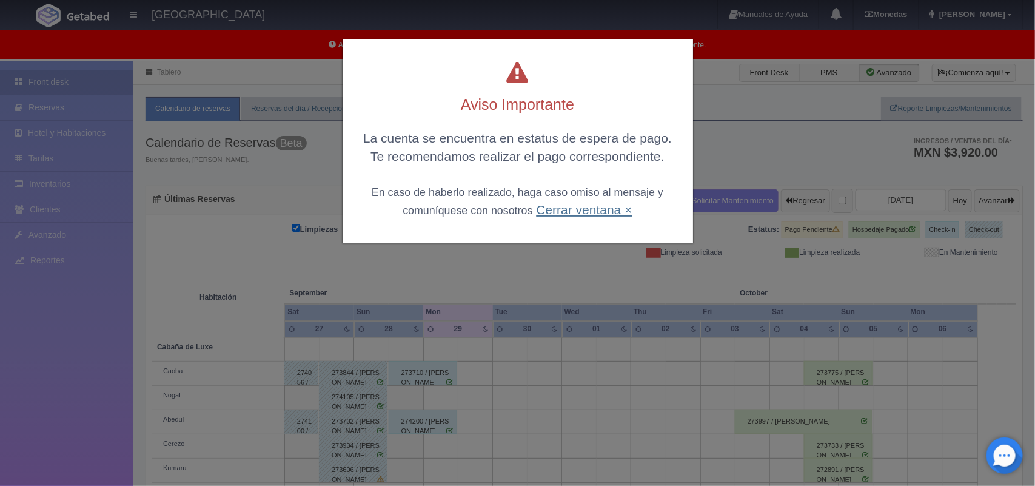
click at [556, 216] on link "Cerrar ventana ×" at bounding box center [584, 209] width 96 height 14
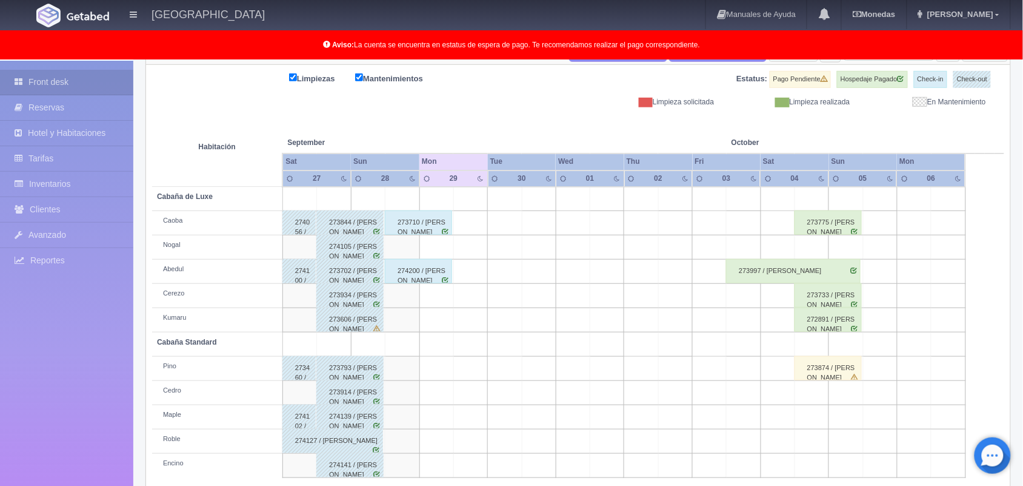
scroll to position [94, 0]
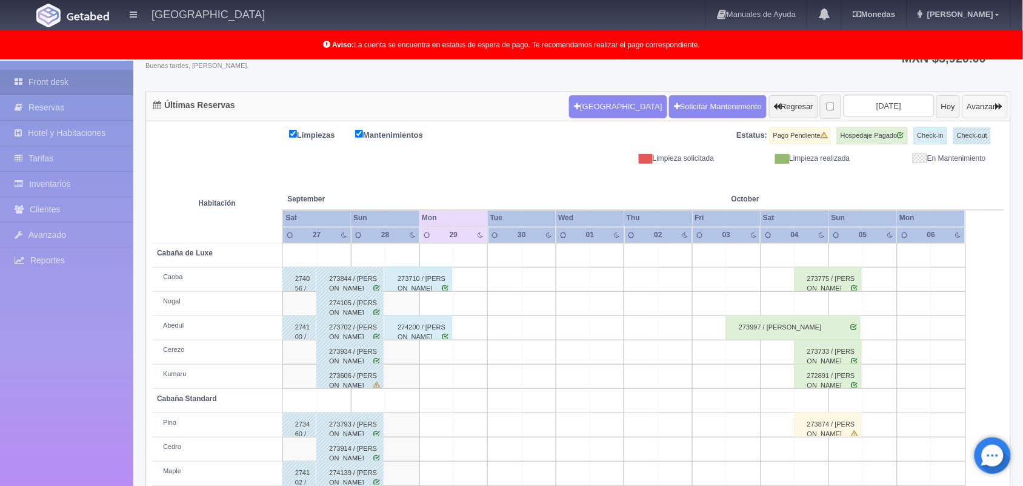
click at [974, 101] on button "Avanzar" at bounding box center [985, 106] width 45 height 23
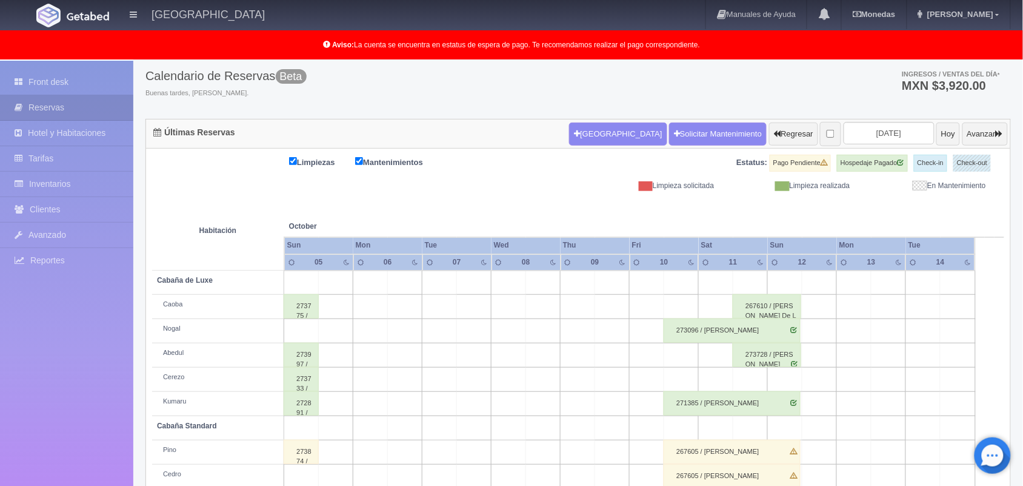
scroll to position [53, 0]
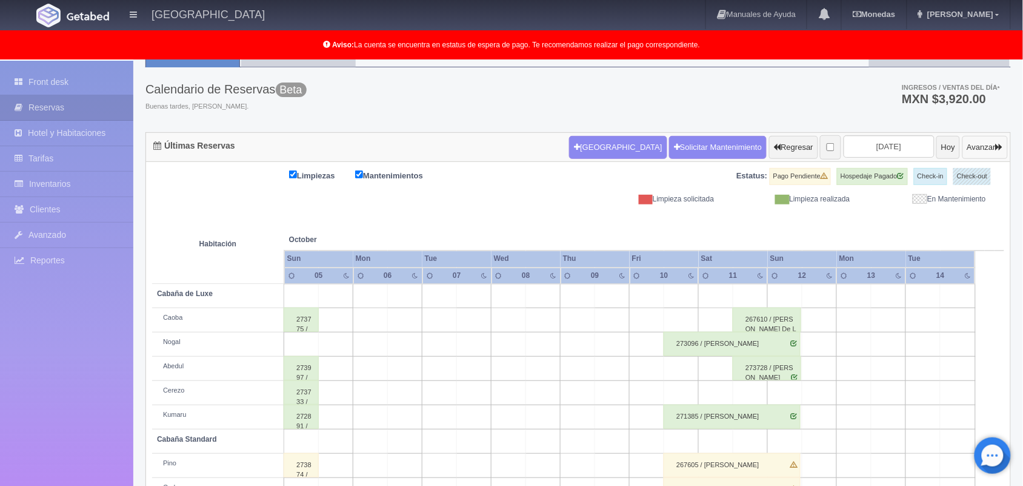
click at [974, 138] on button "Avanzar" at bounding box center [985, 147] width 45 height 23
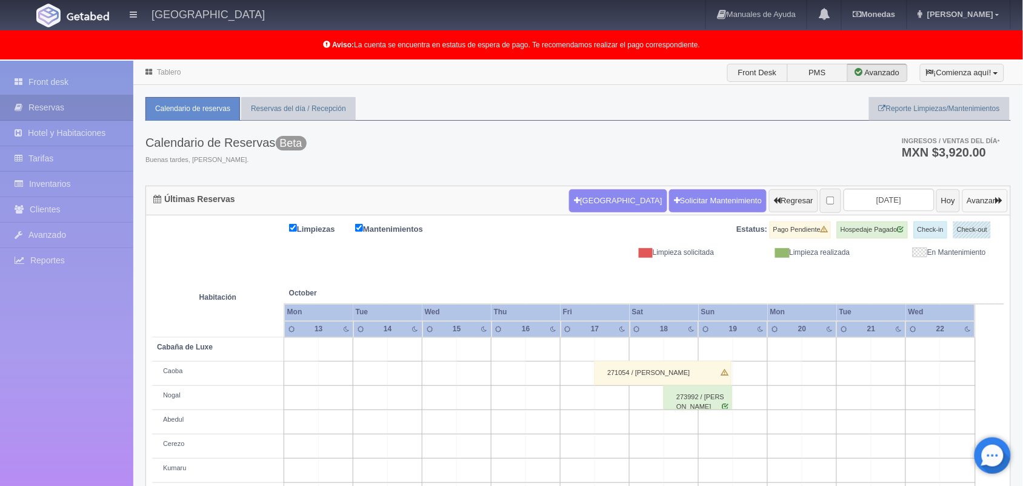
click at [983, 205] on button "Avanzar" at bounding box center [985, 200] width 45 height 23
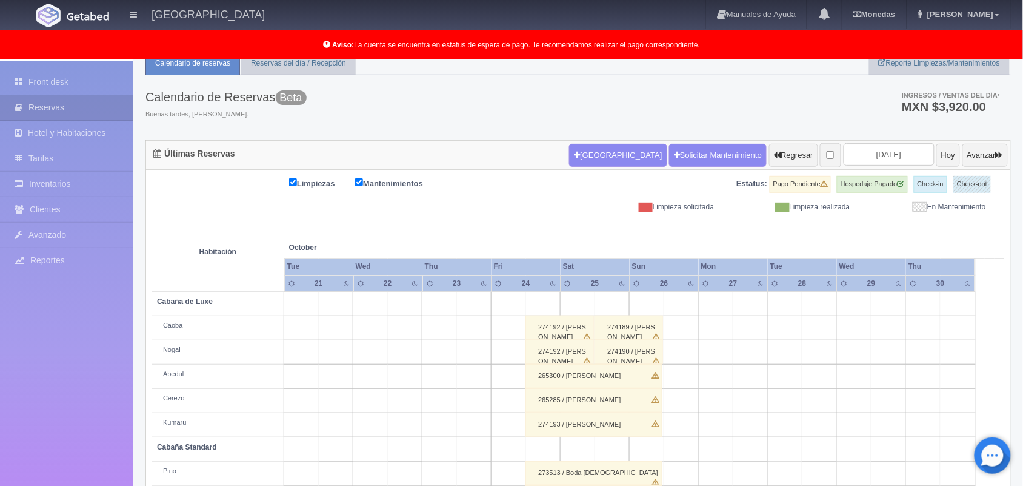
scroll to position [42, 0]
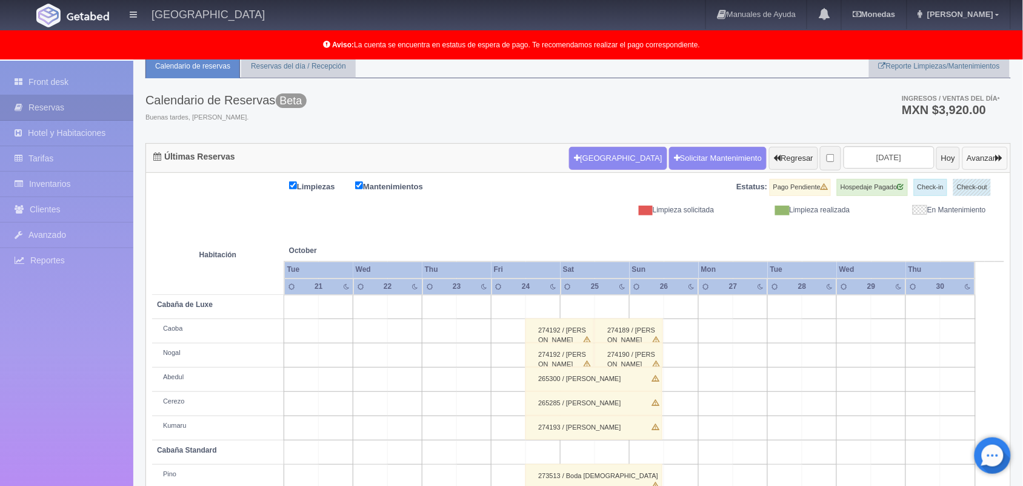
click at [979, 152] on button "Avanzar" at bounding box center [985, 158] width 45 height 23
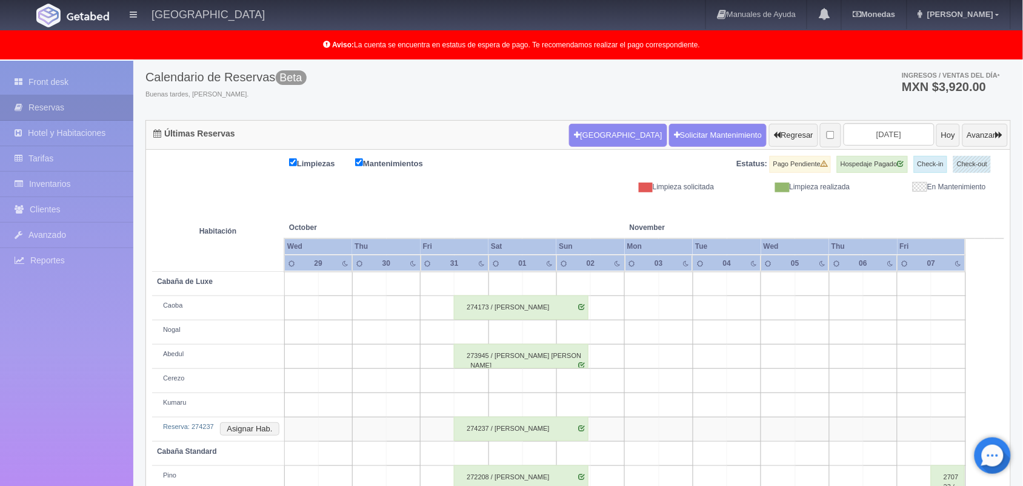
scroll to position [193, 0]
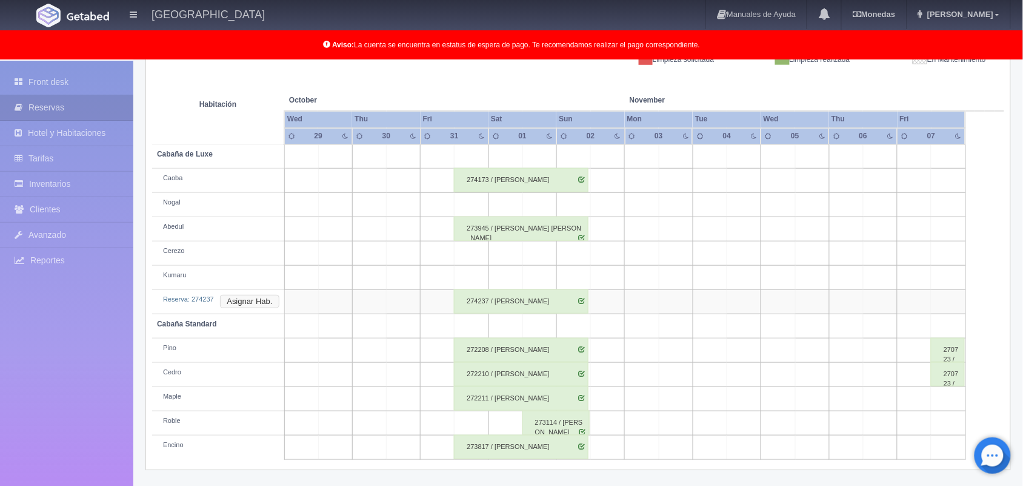
click at [252, 295] on button "Asignar Hab." at bounding box center [249, 301] width 59 height 13
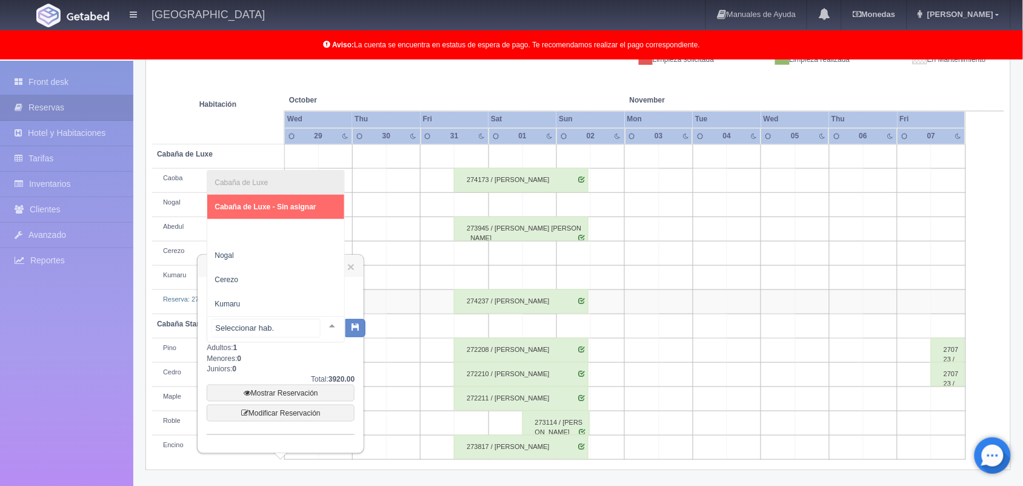
click at [321, 318] on div at bounding box center [332, 325] width 24 height 18
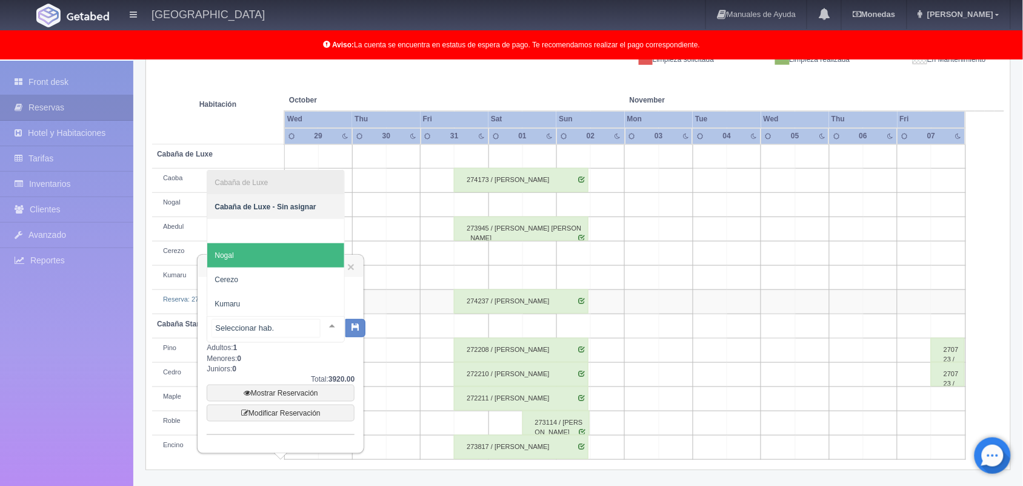
click at [300, 253] on span "Nogal" at bounding box center [275, 255] width 137 height 24
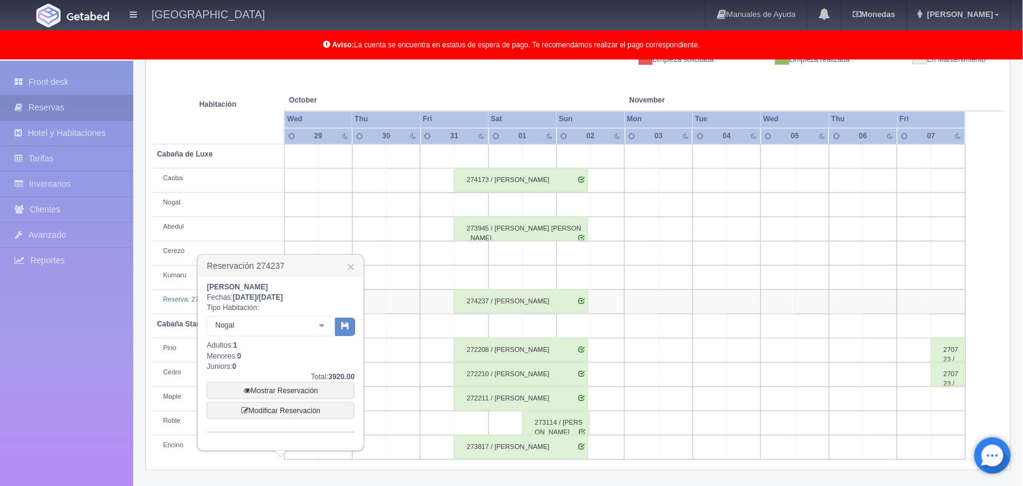
click at [344, 335] on span at bounding box center [345, 326] width 19 height 27
click at [344, 333] on button "button" at bounding box center [345, 327] width 20 height 18
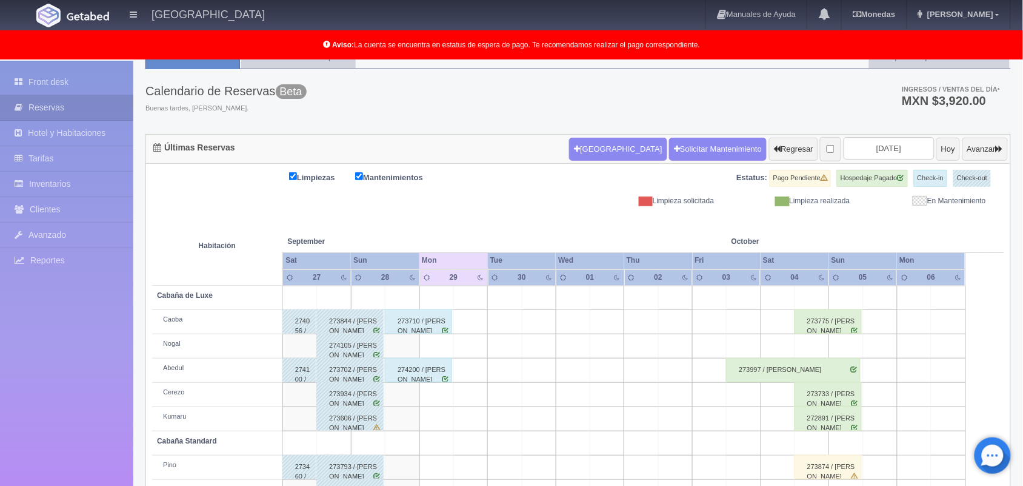
scroll to position [169, 0]
